Goal: Information Seeking & Learning: Learn about a topic

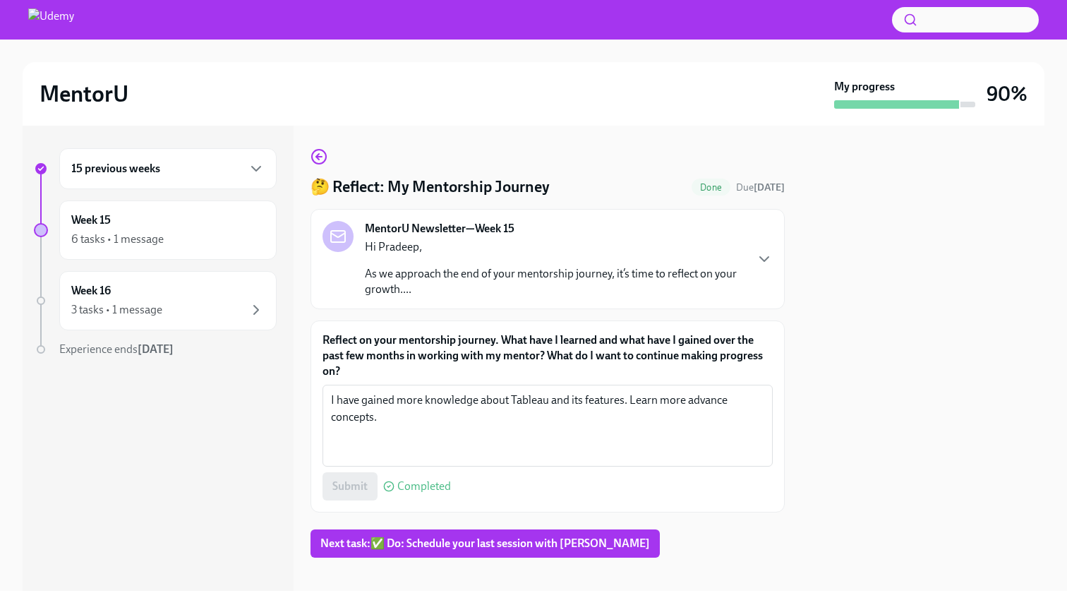
scroll to position [12, 0]
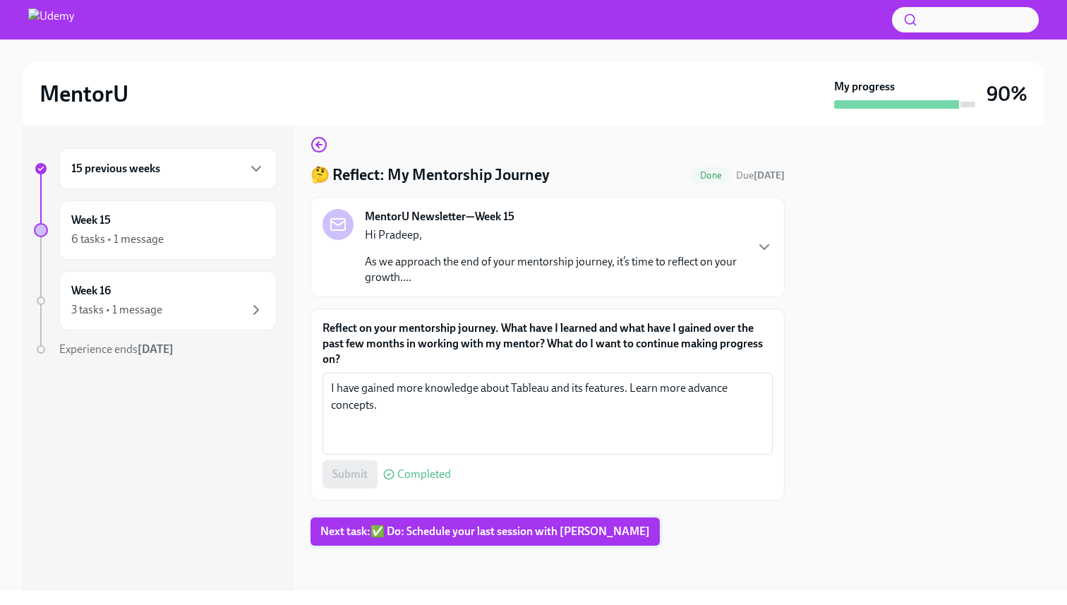
click at [434, 524] on span "Next task : ✅ Do: Schedule your last session with [PERSON_NAME]" at bounding box center [485, 531] width 330 height 14
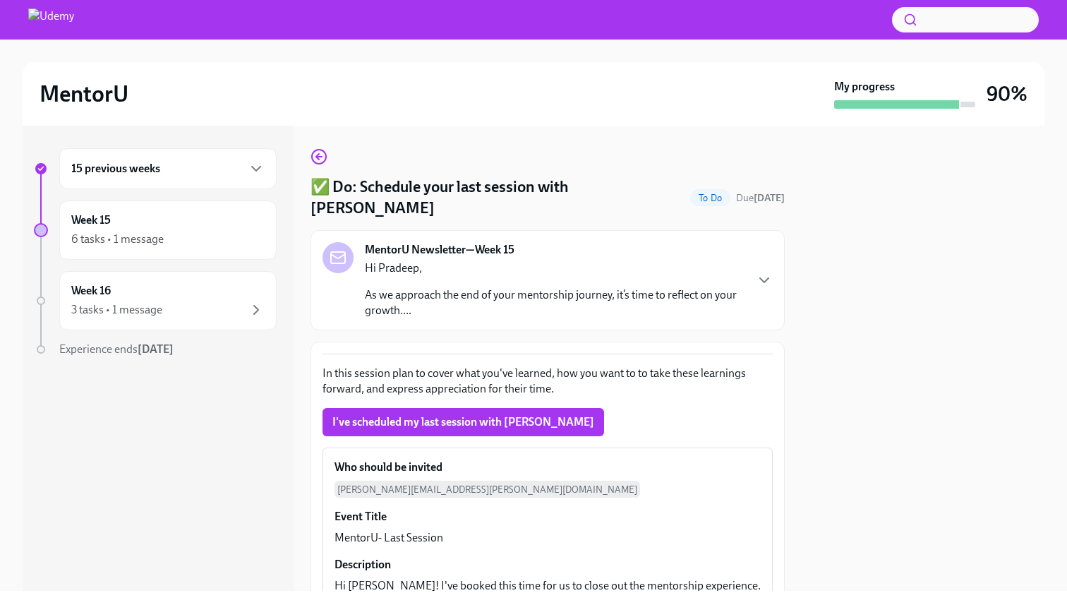
scroll to position [173, 0]
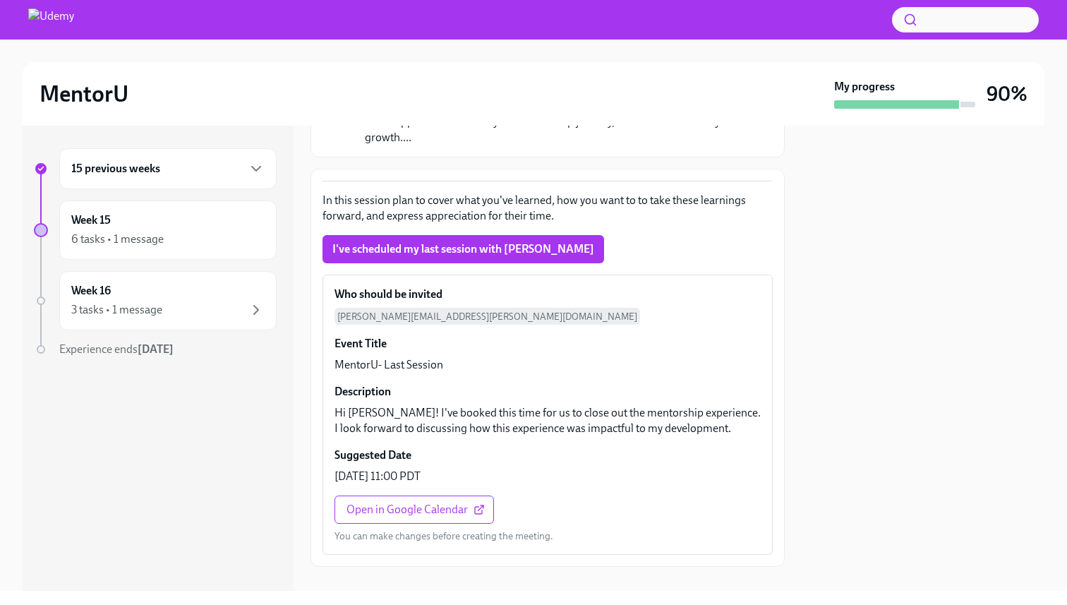
click at [730, 99] on div "MentorU" at bounding box center [434, 94] width 789 height 28
click at [151, 294] on div "Week 16 3 tasks • 1 message" at bounding box center [167, 300] width 193 height 35
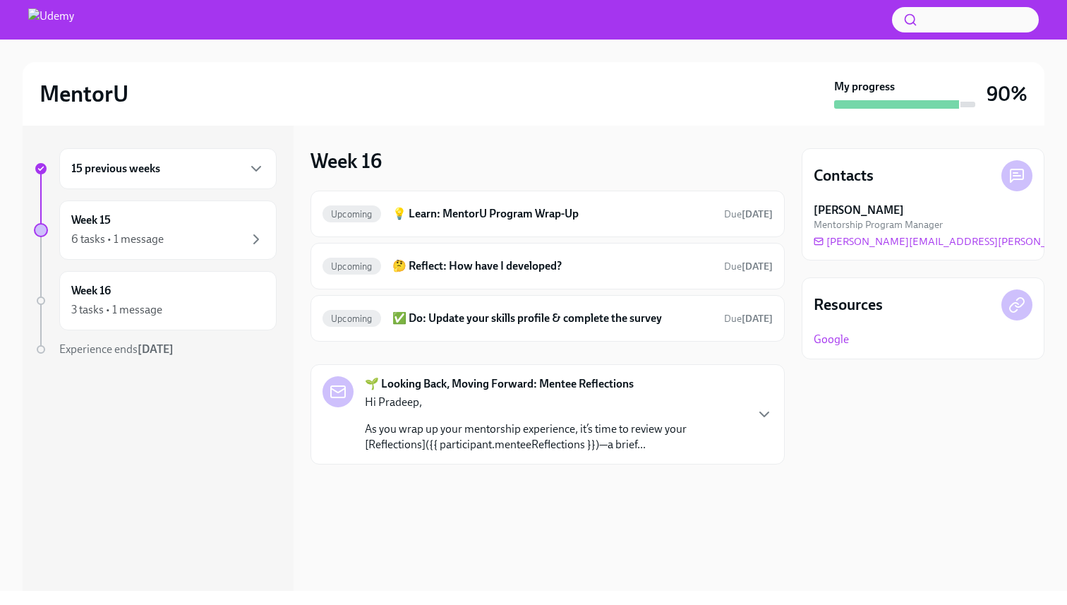
click at [42, 299] on div at bounding box center [41, 300] width 8 height 8
click at [200, 307] on div "3 tasks • 1 message" at bounding box center [167, 309] width 193 height 17
click at [621, 219] on h6 "💡 Learn: MentorU Program Wrap-Up" at bounding box center [552, 214] width 320 height 16
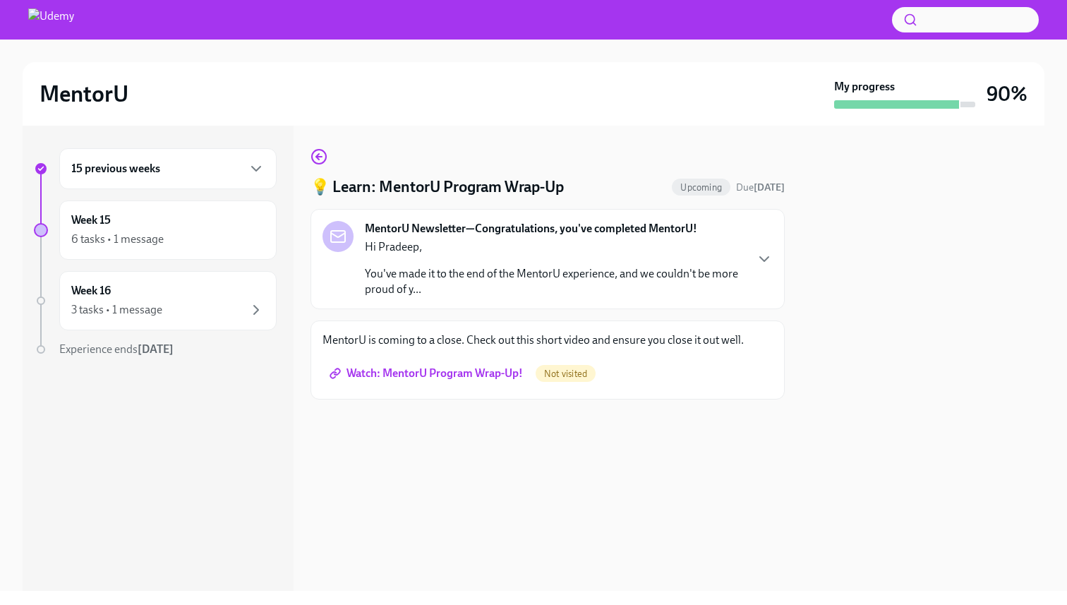
click at [621, 219] on div "MentorU Newsletter—Congratulations, you've completed MentorU! Hi [PERSON_NAME],…" at bounding box center [548, 259] width 474 height 100
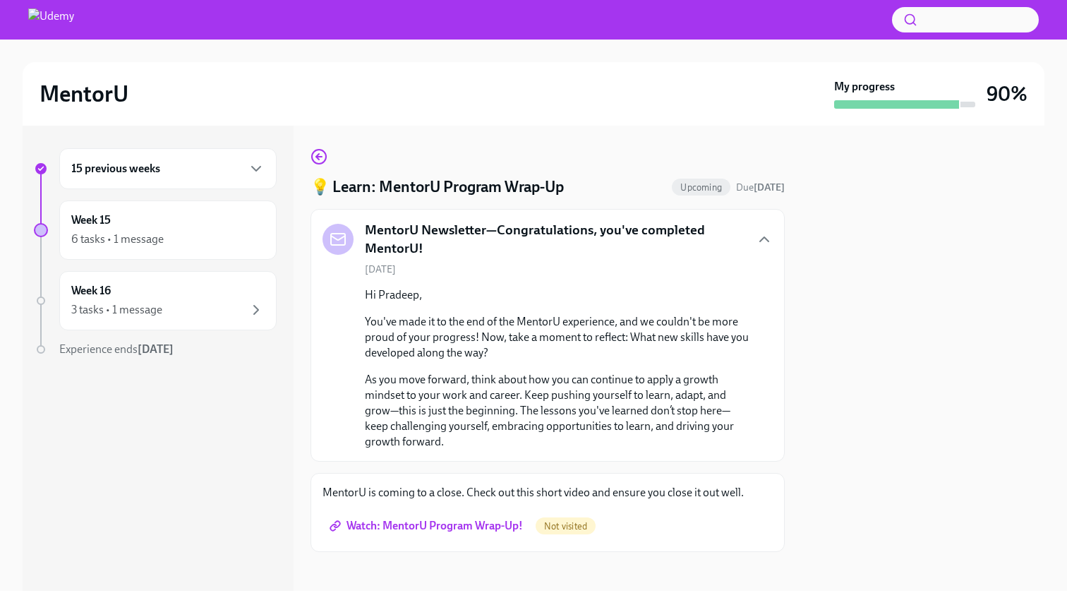
click at [608, 232] on h5 "MentorU Newsletter—Congratulations, you've completed MentorU!" at bounding box center [555, 239] width 380 height 36
click at [769, 233] on icon "button" at bounding box center [764, 239] width 17 height 17
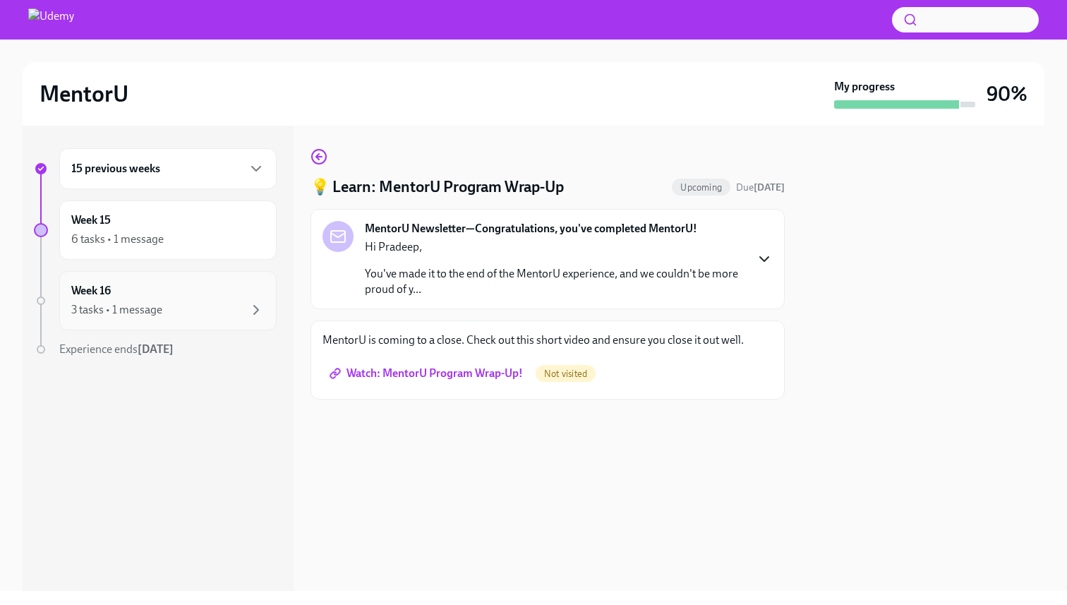
click at [145, 294] on div "Week 16 3 tasks • 1 message" at bounding box center [167, 300] width 193 height 35
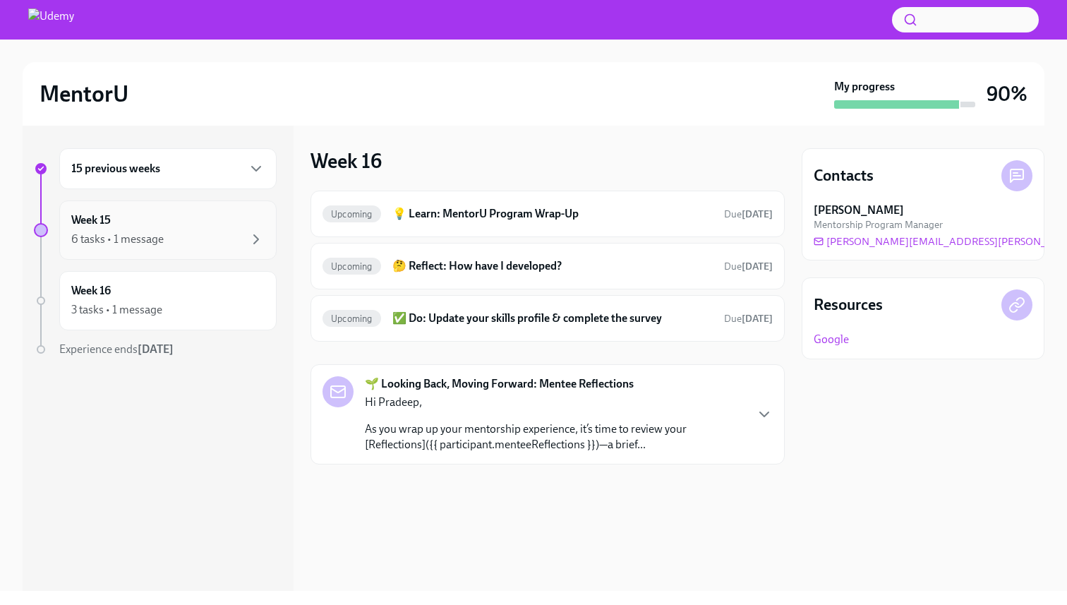
click at [193, 225] on div "Week 15 6 tasks • 1 message" at bounding box center [167, 229] width 193 height 35
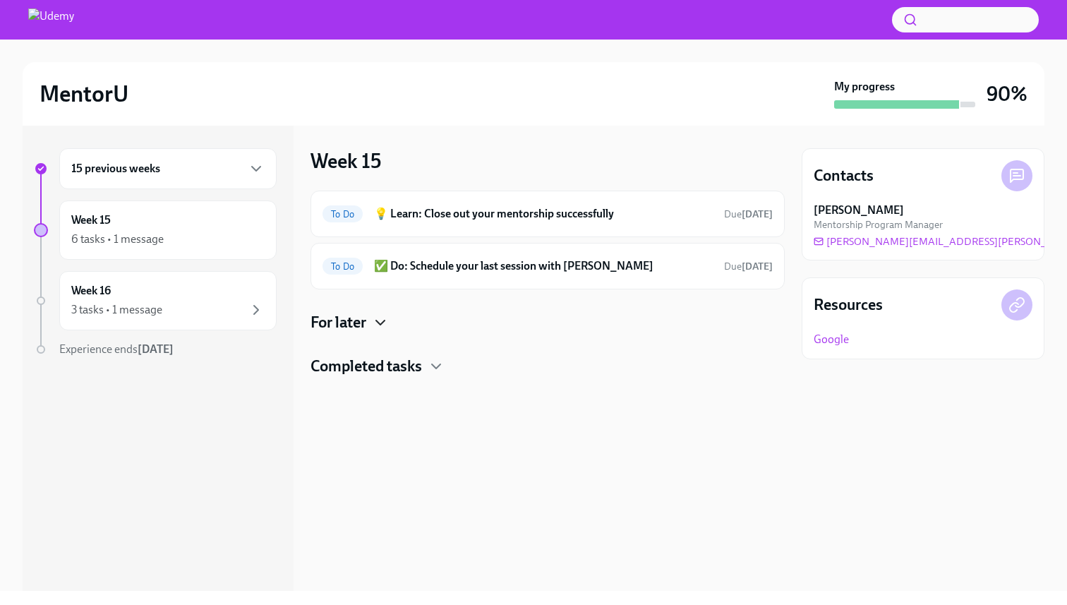
click at [375, 317] on icon "button" at bounding box center [380, 322] width 17 height 17
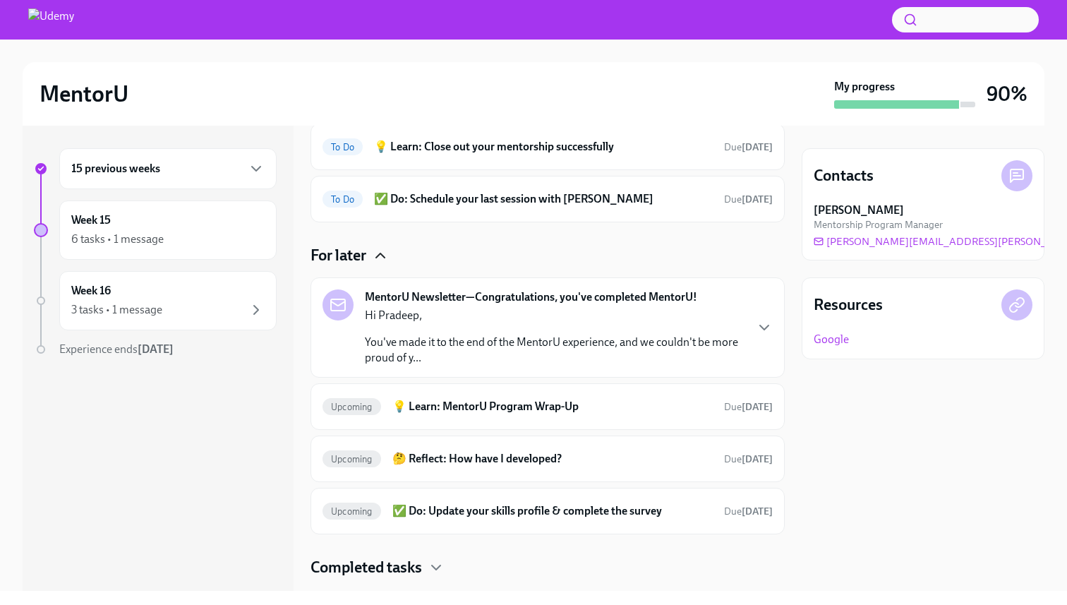
scroll to position [100, 0]
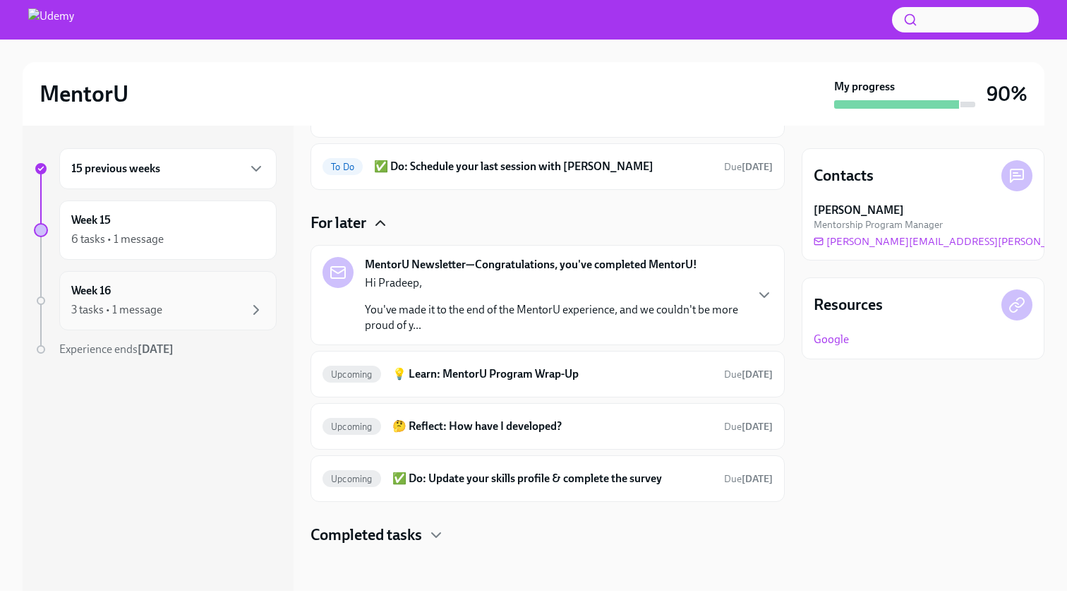
click at [167, 301] on div "3 tasks • 1 message" at bounding box center [167, 309] width 193 height 17
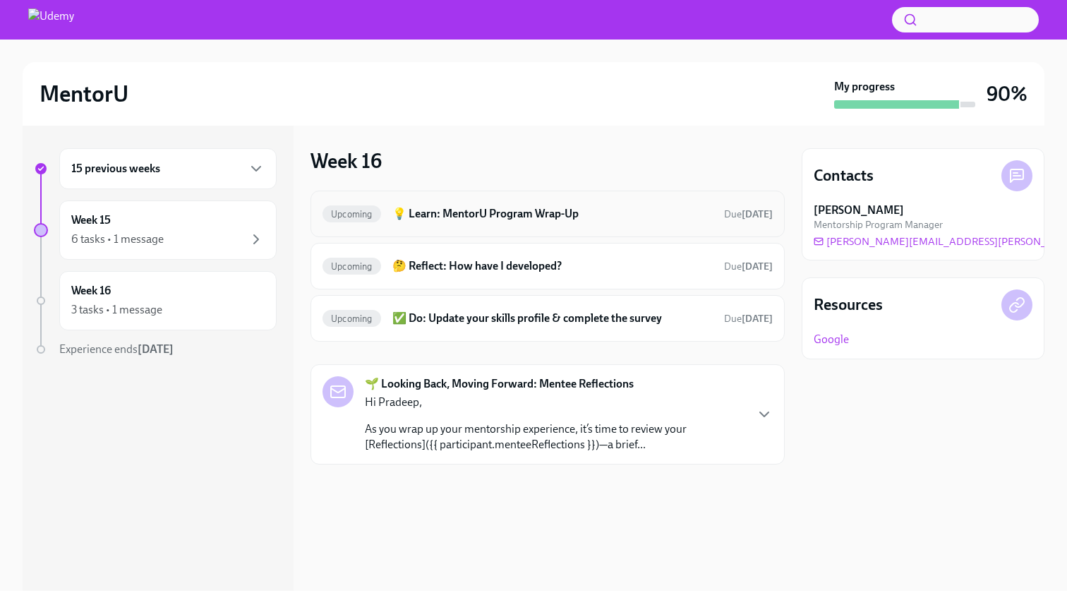
click at [555, 206] on h6 "💡 Learn: MentorU Program Wrap-Up" at bounding box center [552, 214] width 320 height 16
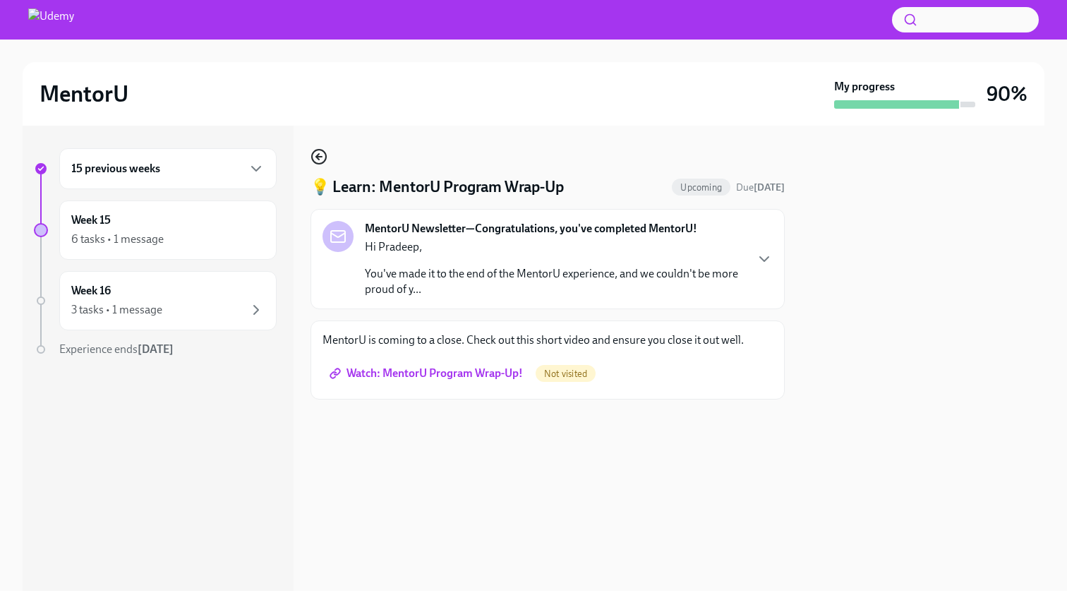
click at [316, 153] on icon "button" at bounding box center [319, 156] width 17 height 17
